Goal: Task Accomplishment & Management: Complete application form

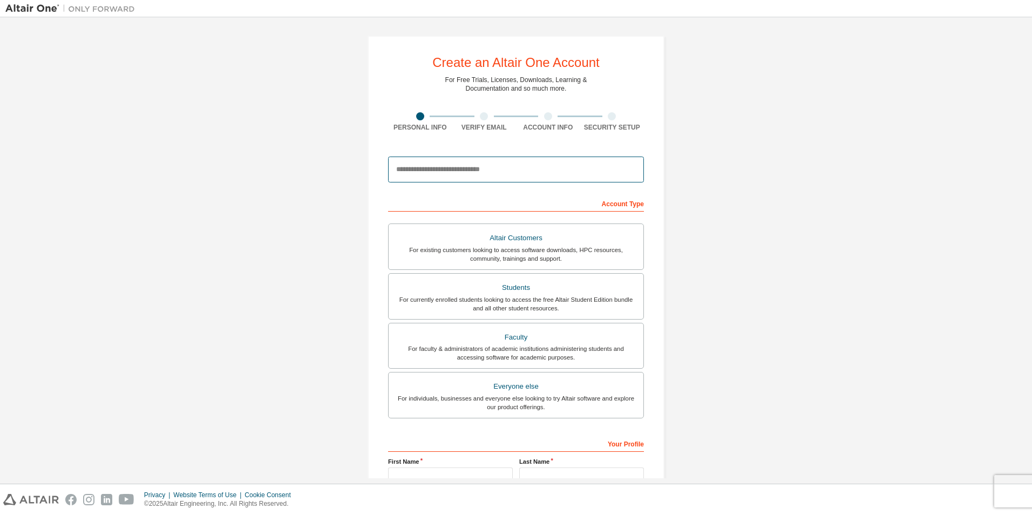
click at [538, 172] on input "email" at bounding box center [516, 169] width 256 height 26
type input "**********"
click at [610, 202] on div "Account Type" at bounding box center [516, 202] width 256 height 17
click at [546, 212] on div "Account Type Altair Customers For existing customers looking to access software…" at bounding box center [516, 383] width 256 height 379
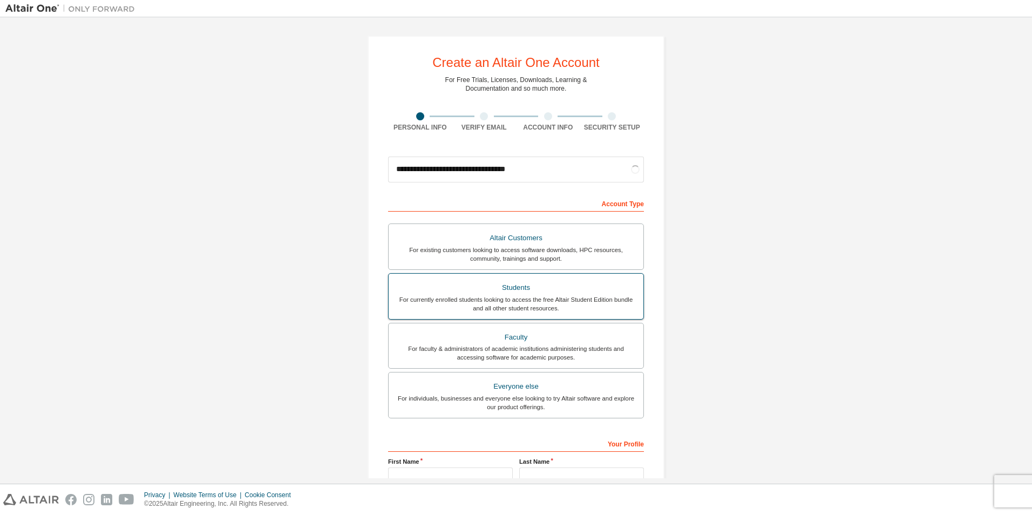
click at [527, 297] on div "For currently enrolled students looking to access the free Altair Student Editi…" at bounding box center [516, 303] width 242 height 17
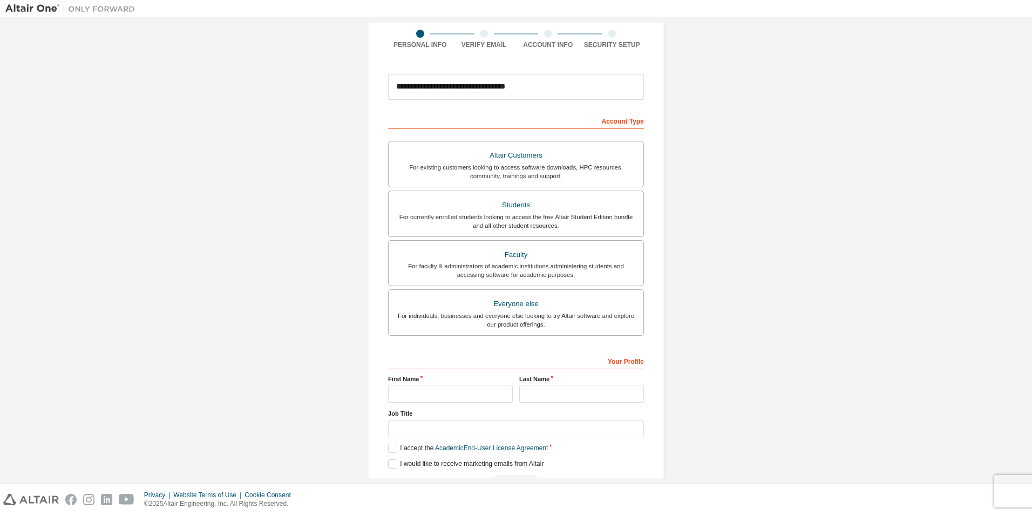
scroll to position [108, 0]
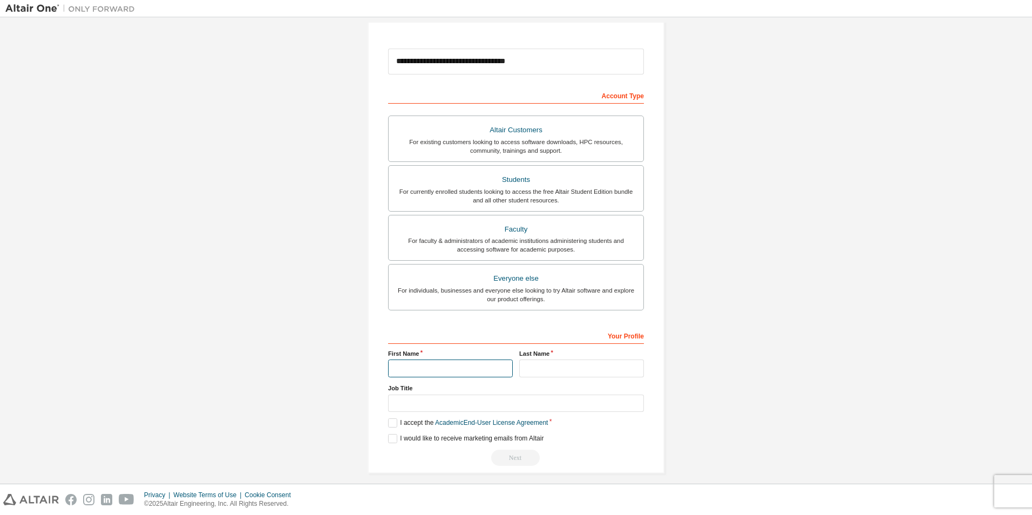
click at [472, 362] on input "text" at bounding box center [450, 368] width 125 height 18
type input "*******"
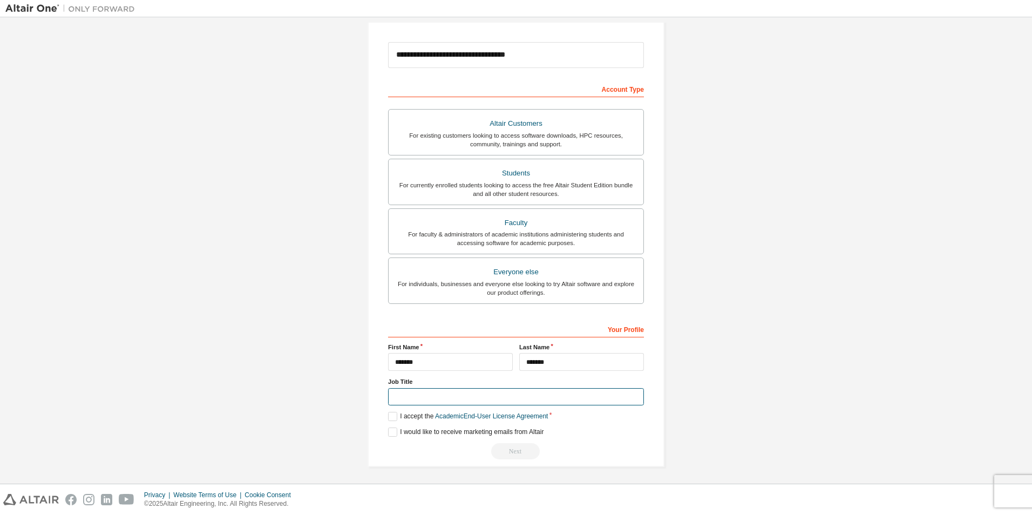
scroll to position [116, 0]
click at [393, 415] on label "I accept the Academic End-User License Agreement" at bounding box center [468, 414] width 160 height 9
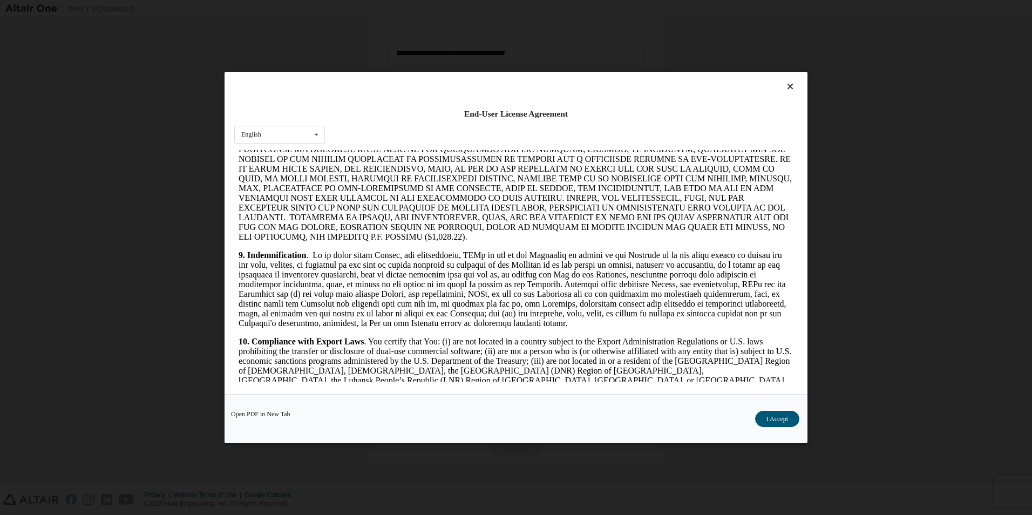
scroll to position [1295, 0]
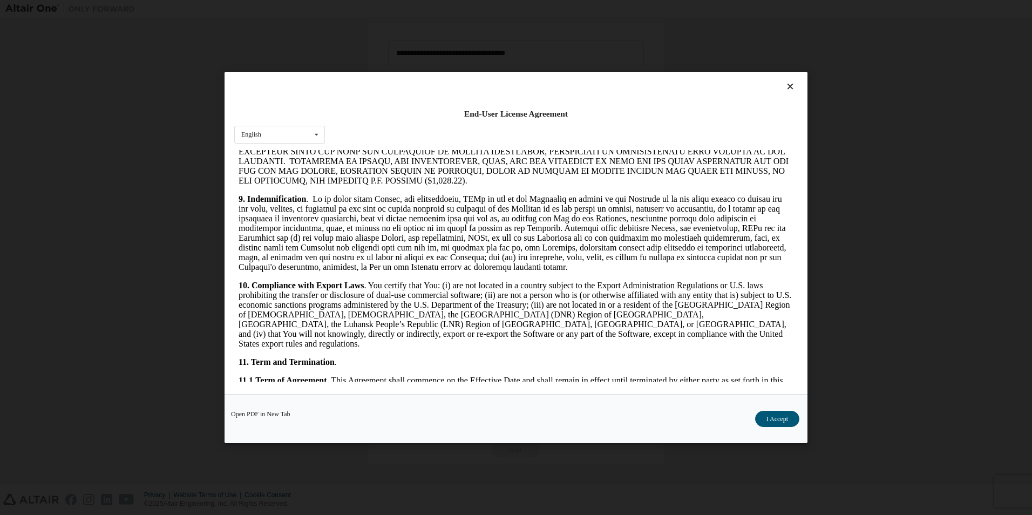
click at [783, 410] on div "Open PDF in New Tab I Accept" at bounding box center [515, 418] width 583 height 49
click at [763, 423] on button "I Accept" at bounding box center [777, 419] width 44 height 16
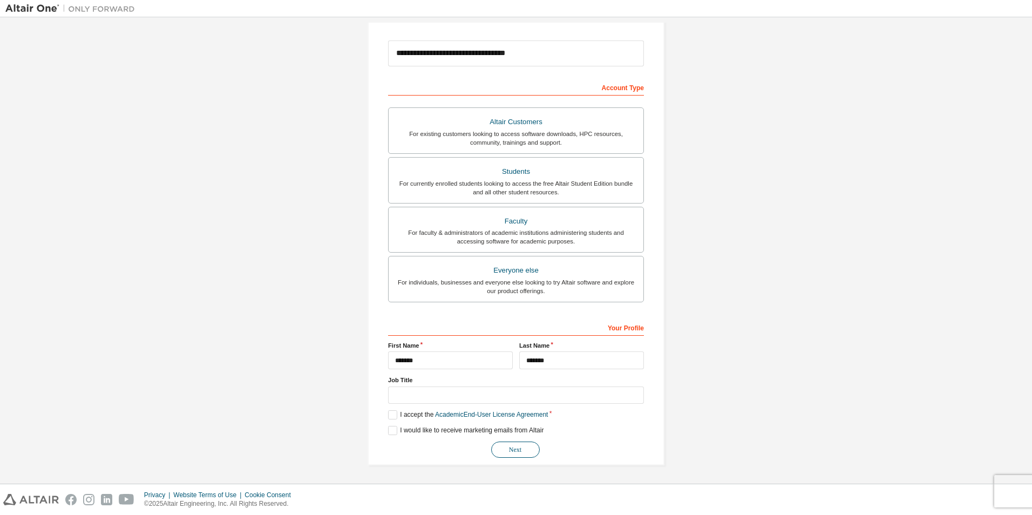
click at [513, 447] on button "Next" at bounding box center [515, 449] width 49 height 16
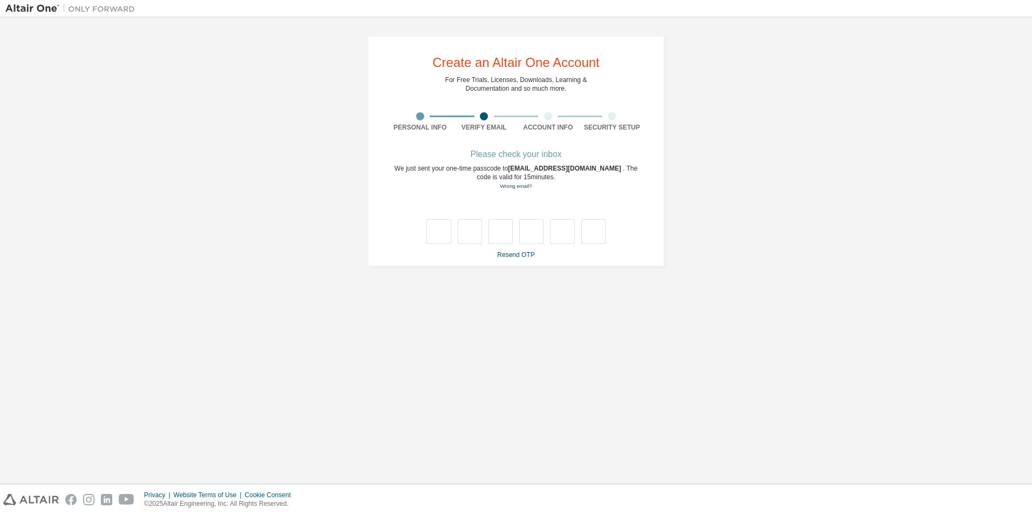
type input "*"
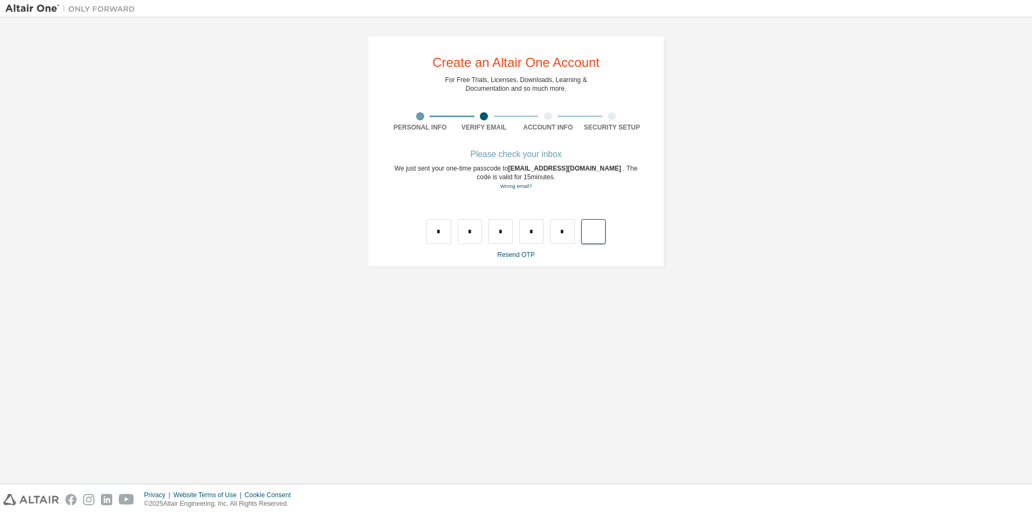
type input "*"
